Goal: Task Accomplishment & Management: Manage account settings

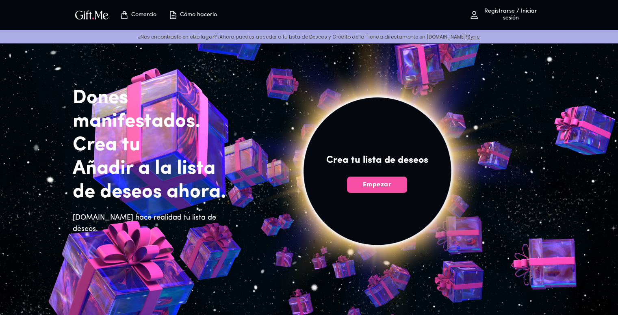
click at [378, 185] on font "Empezar" at bounding box center [377, 185] width 28 height 7
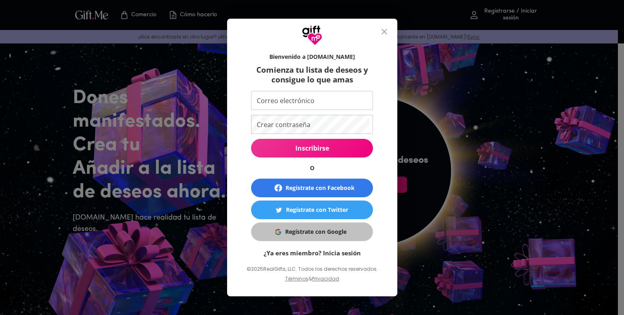
click at [308, 239] on button "Regístrate con Google" at bounding box center [312, 232] width 122 height 19
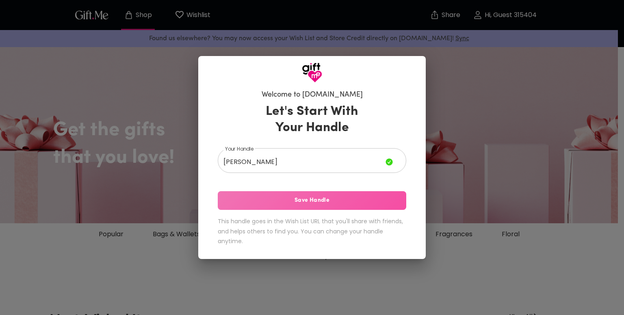
click at [335, 202] on span "Save Handle" at bounding box center [312, 200] width 189 height 9
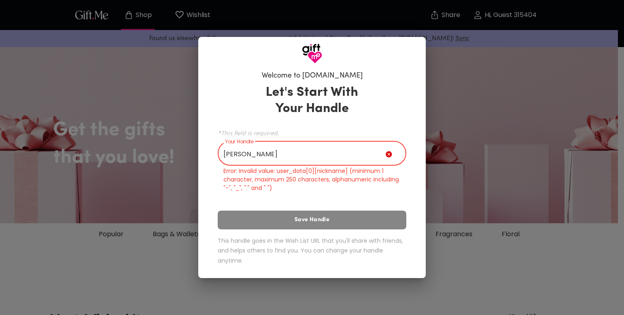
click at [249, 152] on input "[PERSON_NAME]" at bounding box center [302, 154] width 168 height 23
click at [254, 154] on input "[PERSON_NAME]" at bounding box center [302, 154] width 168 height 23
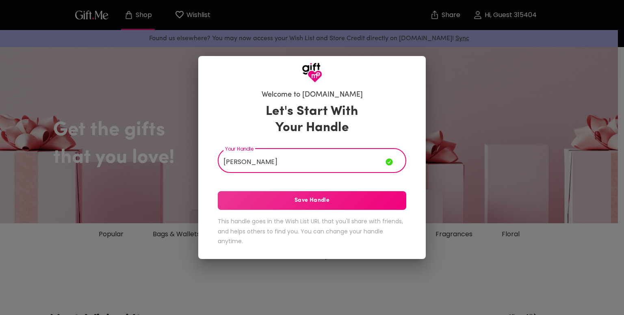
type input "[PERSON_NAME]"
click at [263, 197] on span "Save Handle" at bounding box center [312, 200] width 189 height 9
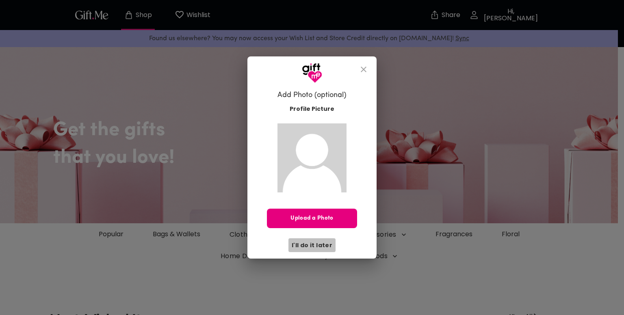
click at [321, 245] on span "I'll do it later" at bounding box center [312, 245] width 41 height 9
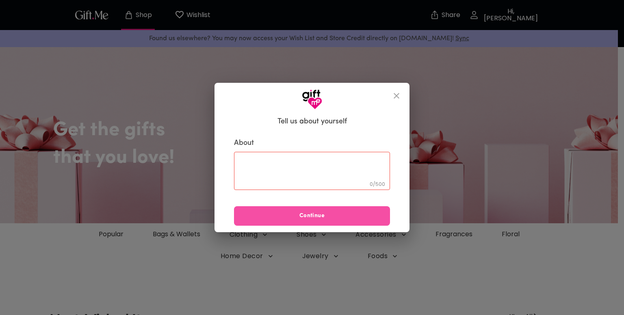
click at [322, 221] on button "Continue" at bounding box center [312, 217] width 156 height 20
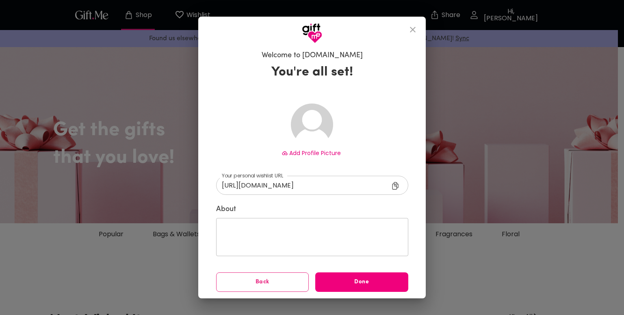
click at [371, 277] on div "Add Profile Picture [URL][DOMAIN_NAME] ​ Your personal wishlist URL [URL][DOMAI…" at bounding box center [312, 192] width 192 height 202
click at [371, 277] on button "Done" at bounding box center [361, 283] width 93 height 20
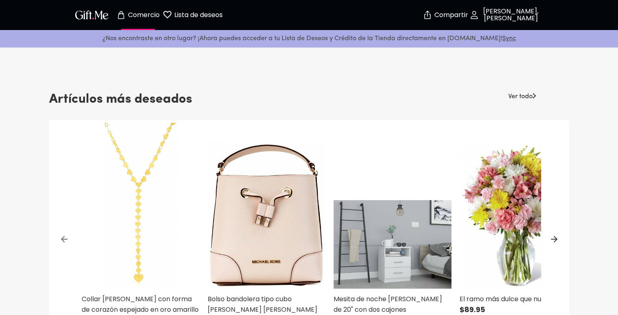
scroll to position [213, 0]
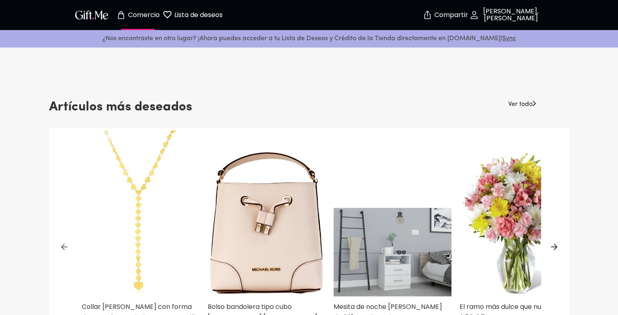
click at [94, 17] on img "button" at bounding box center [92, 15] width 37 height 12
